Goal: Information Seeking & Learning: Compare options

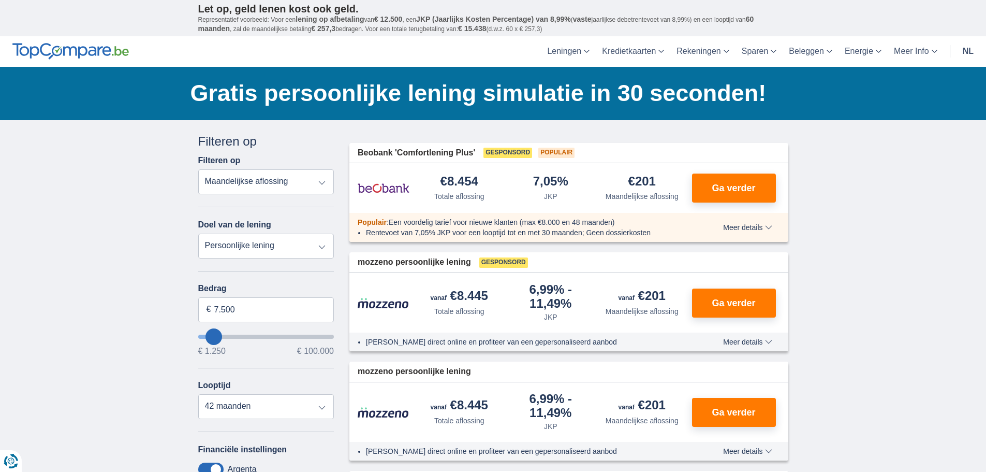
click at [234, 179] on select "Totale aflossing JKP Maandelijkse aflossing" at bounding box center [266, 181] width 136 height 25
click at [225, 243] on select "Persoonlijke lening Auto Moto / fiets Mobilhome / caravan Renovatie Energie Sch…" at bounding box center [266, 245] width 136 height 25
click at [230, 303] on input "7.500" at bounding box center [266, 309] width 136 height 25
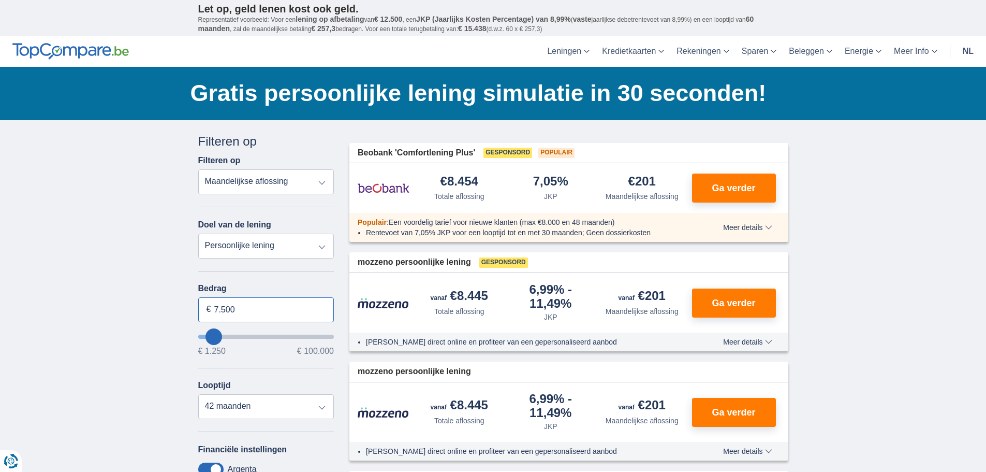
drag, startPoint x: 248, startPoint y: 309, endPoint x: 175, endPoint y: 313, distance: 73.1
click at [306, 351] on span "€ 100.000" at bounding box center [315, 351] width 37 height 8
type input "14250"
type input "14.250"
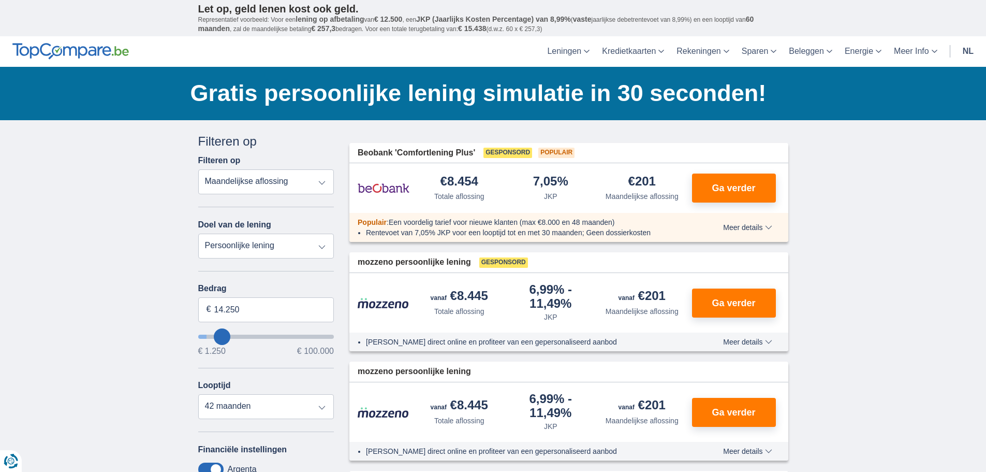
select select "60"
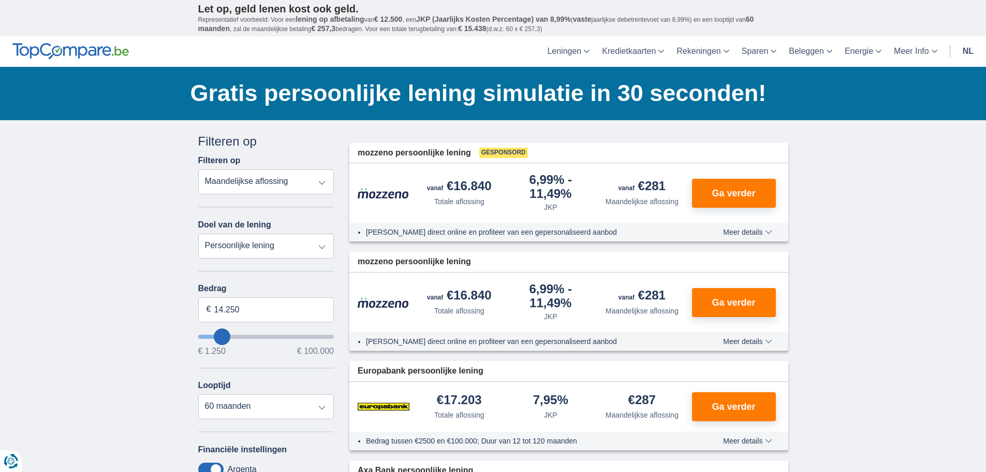
type input "99.250"
type input "99250"
select select "120"
type input "99250"
click at [327, 337] on input "wantToBorrow" at bounding box center [266, 336] width 136 height 4
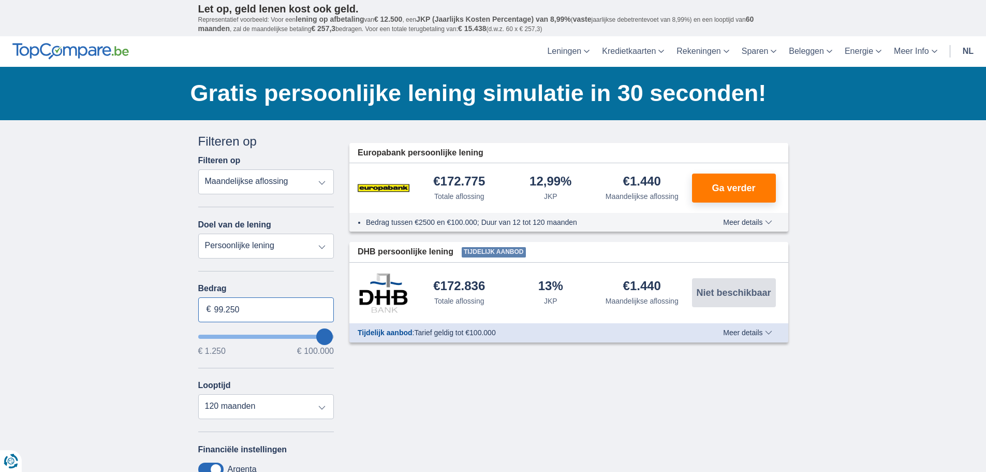
click at [285, 312] on input "99.250" at bounding box center [266, 309] width 136 height 25
type input "100.000"
type input "99250"
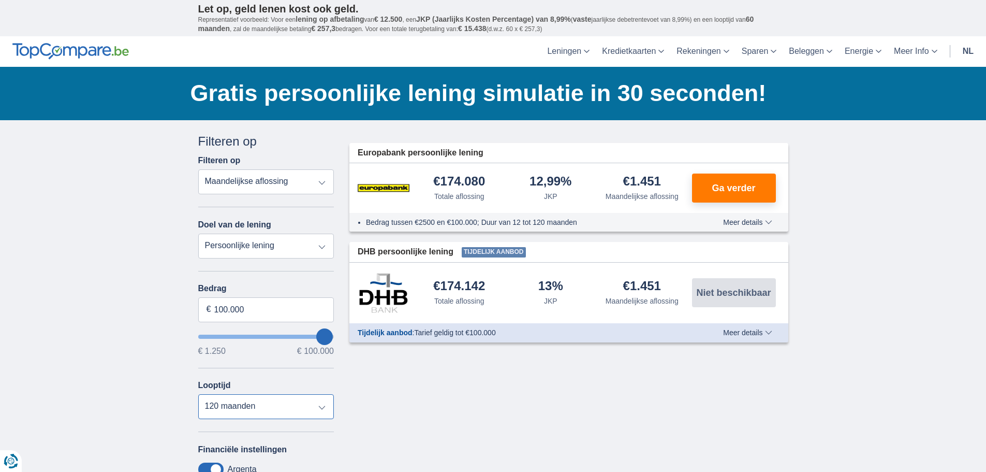
click at [227, 402] on select "12 maanden 18 maanden 24 maanden 30 maanden 36 maanden 42 maanden 48 maanden 60…" at bounding box center [266, 406] width 136 height 25
click at [198, 394] on select "12 maanden 18 maanden 24 maanden 30 maanden 36 maanden 42 maanden 48 maanden 60…" at bounding box center [266, 406] width 136 height 25
click at [321, 403] on select "12 maanden 18 maanden 24 maanden 30 maanden 36 maanden 42 maanden 48 maanden 60…" at bounding box center [266, 406] width 136 height 25
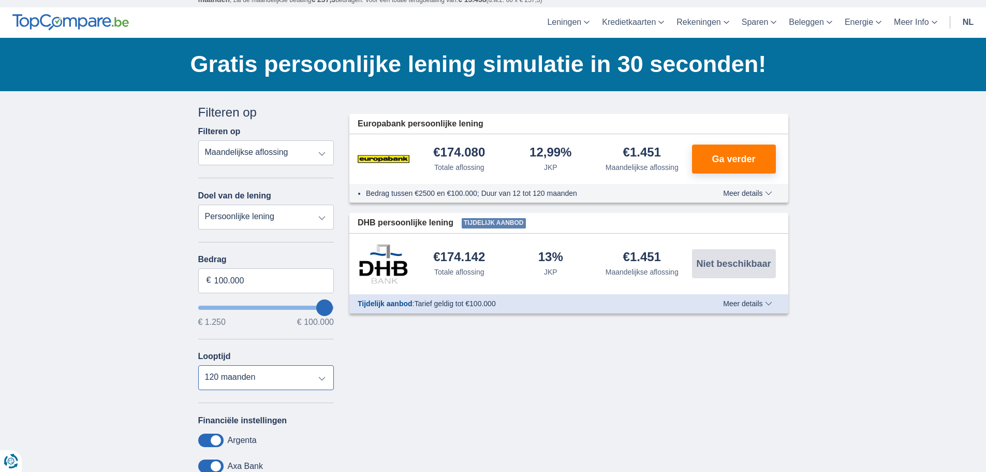
scroll to position [104, 0]
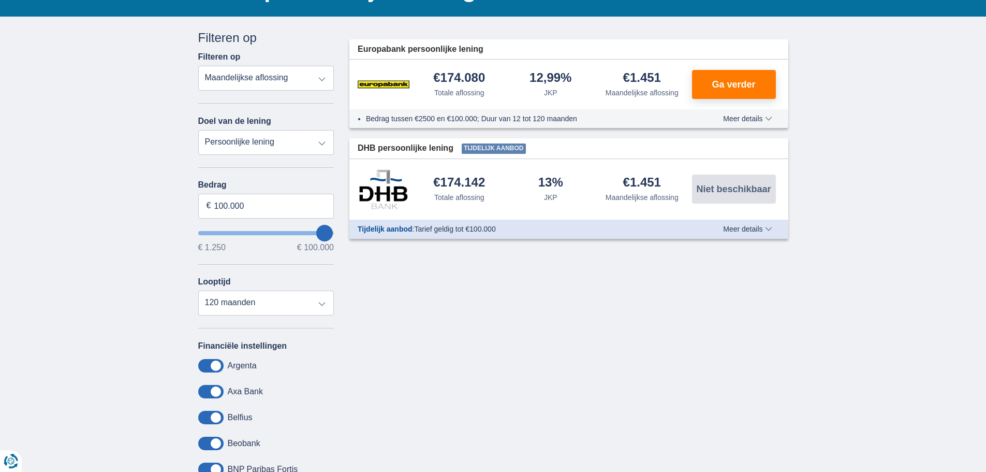
click at [512, 306] on div "Annuleren Filters Filteren op Filteren op Totale aflossing JKP Maandelijkse afl…" at bounding box center [493, 275] width 606 height 492
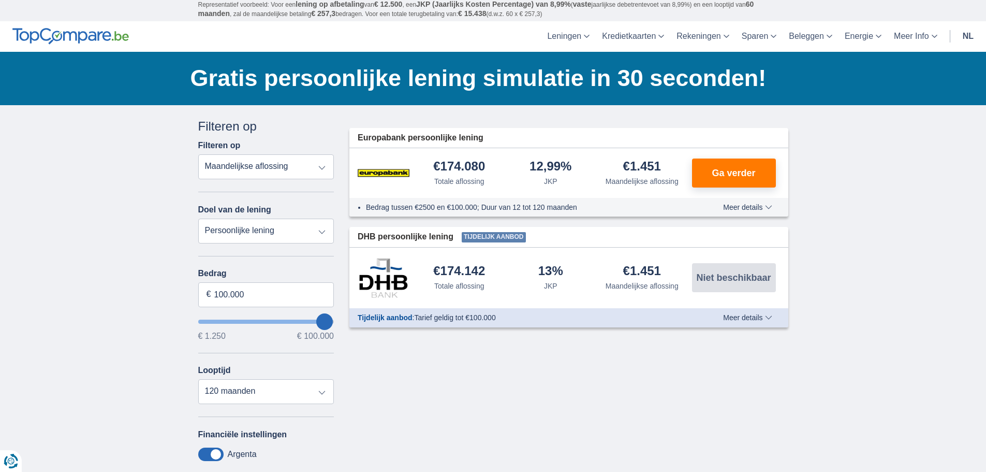
scroll to position [0, 0]
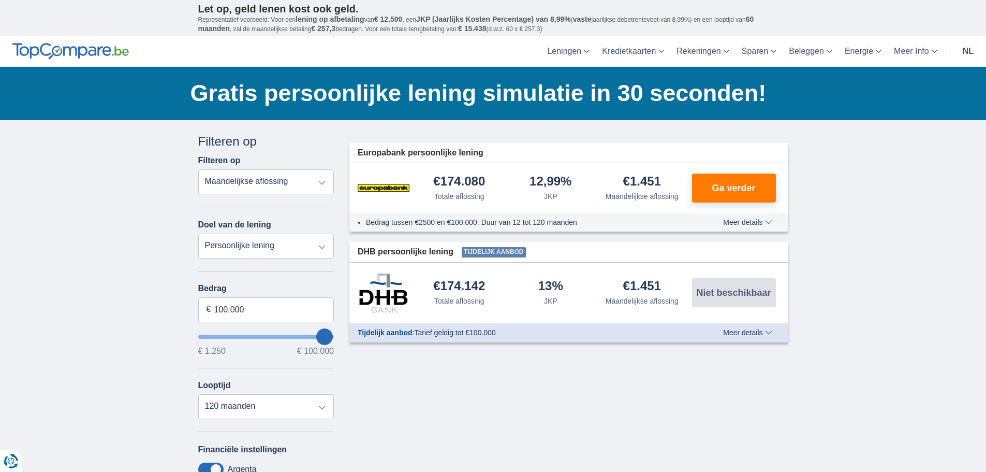
click at [484, 406] on div "Annuleren Filters Filteren op Filteren op Totale aflossing JKP Maandelijkse afl…" at bounding box center [493, 379] width 606 height 492
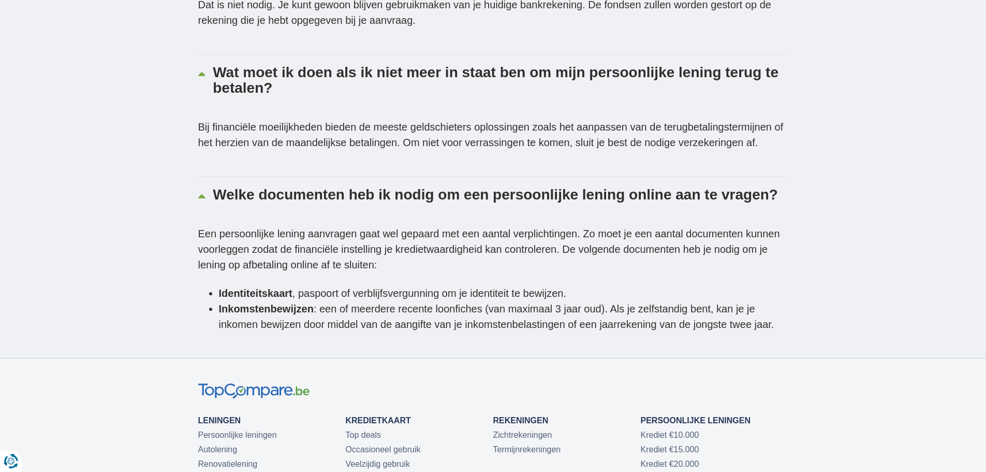
scroll to position [2174, 0]
